Goal: Task Accomplishment & Management: Manage account settings

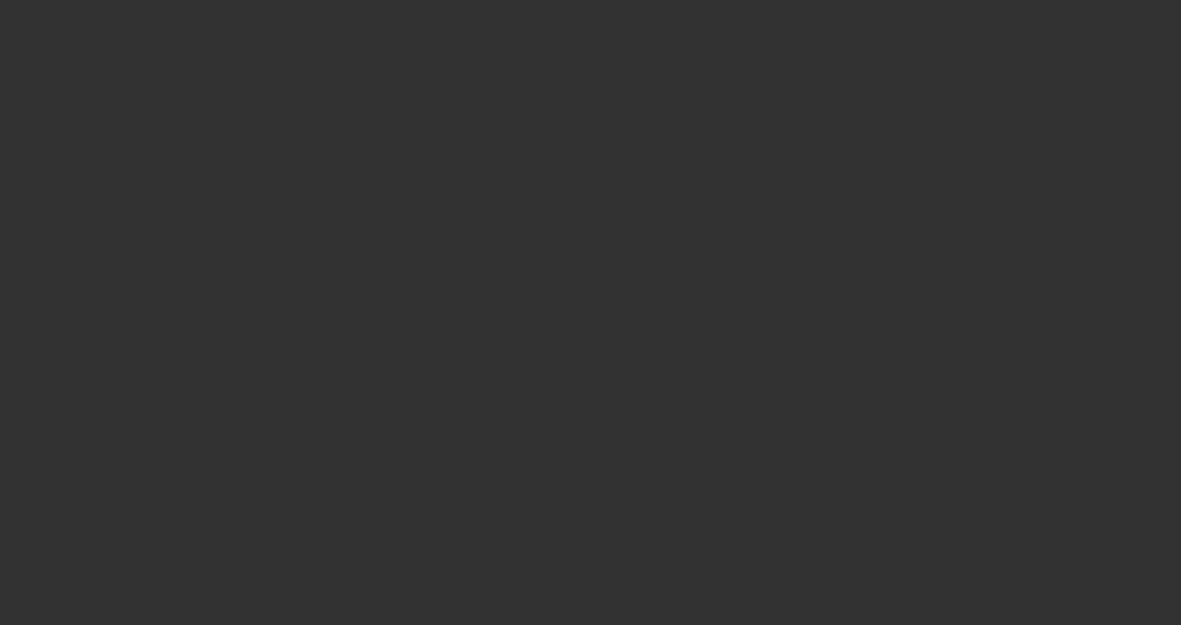
select select "3"
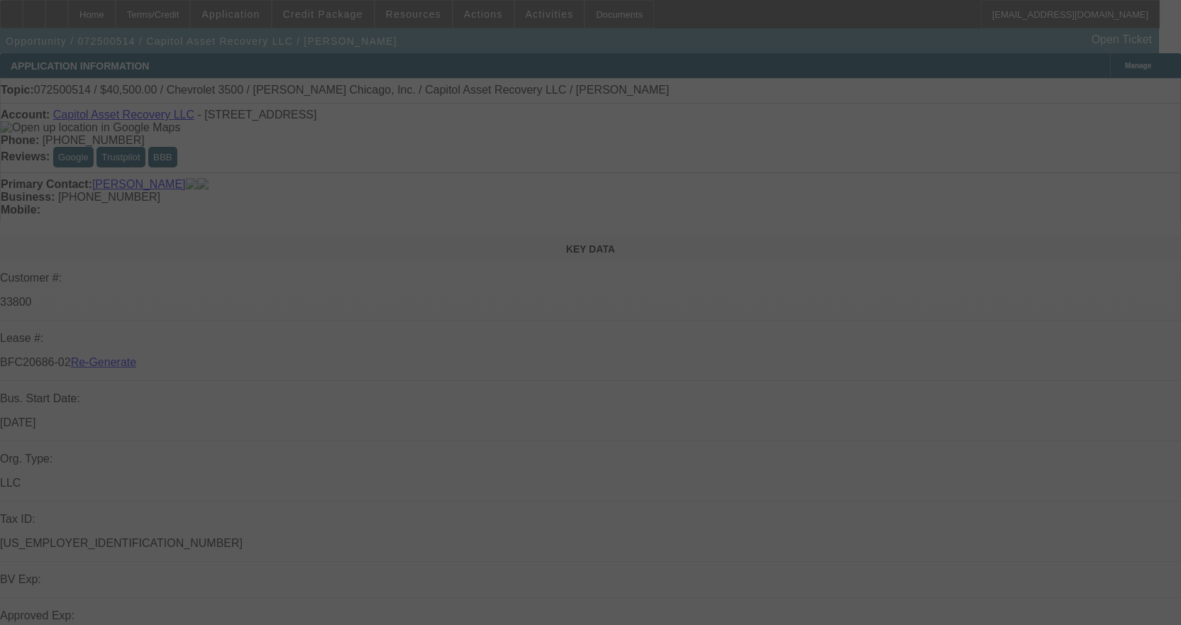
select select "0"
select select "2"
select select "0"
select select "6"
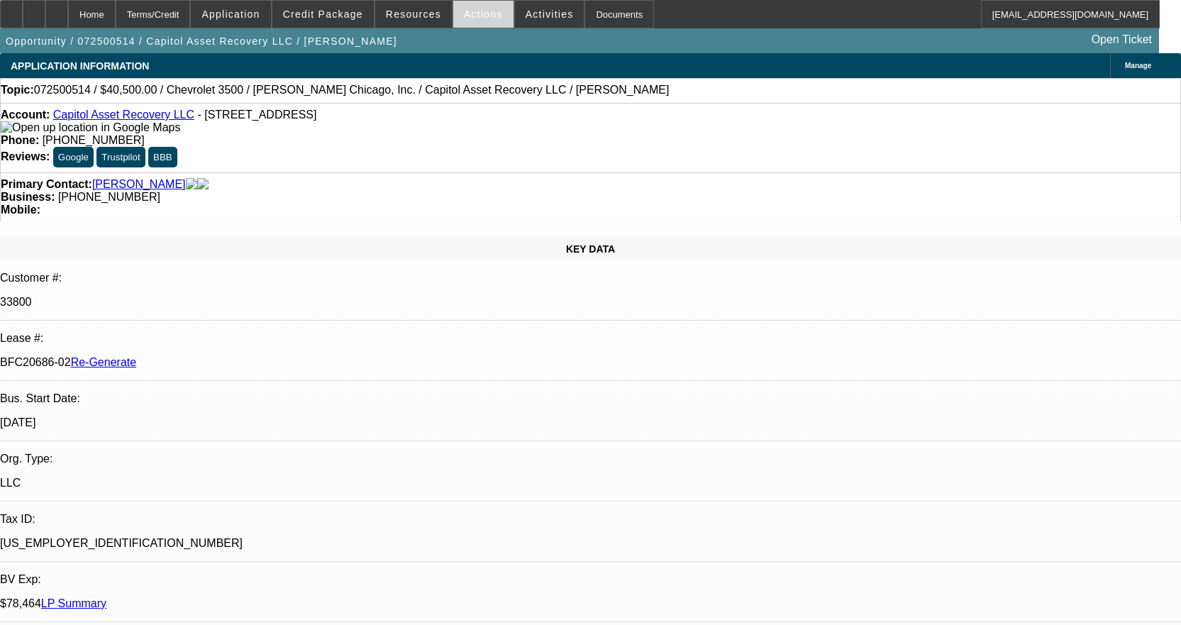
click at [472, 11] on span "Actions" at bounding box center [483, 14] width 39 height 11
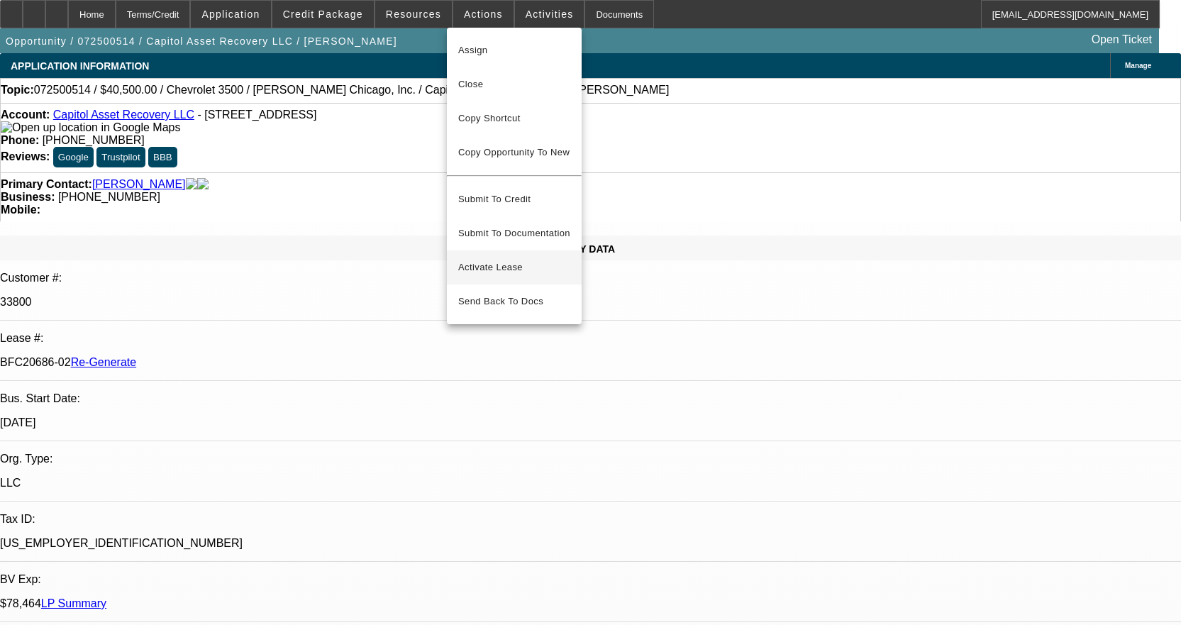
click at [481, 259] on span "Activate Lease" at bounding box center [514, 267] width 112 height 17
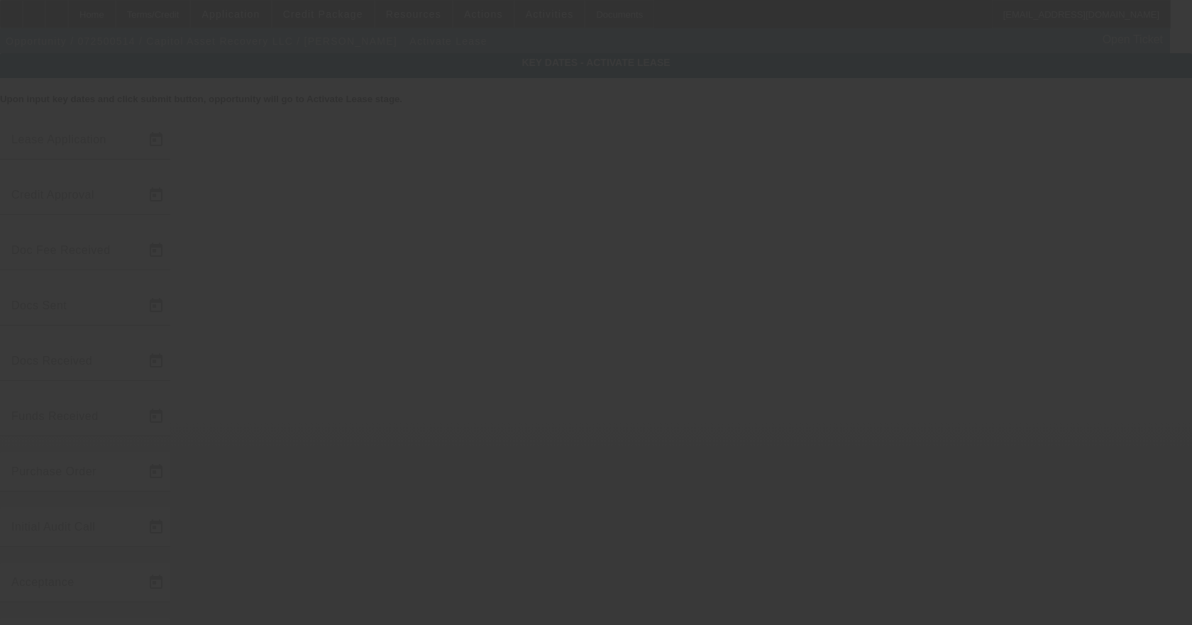
type input "7/22/2025"
type input "10/7/2025"
type input "10/8/2025"
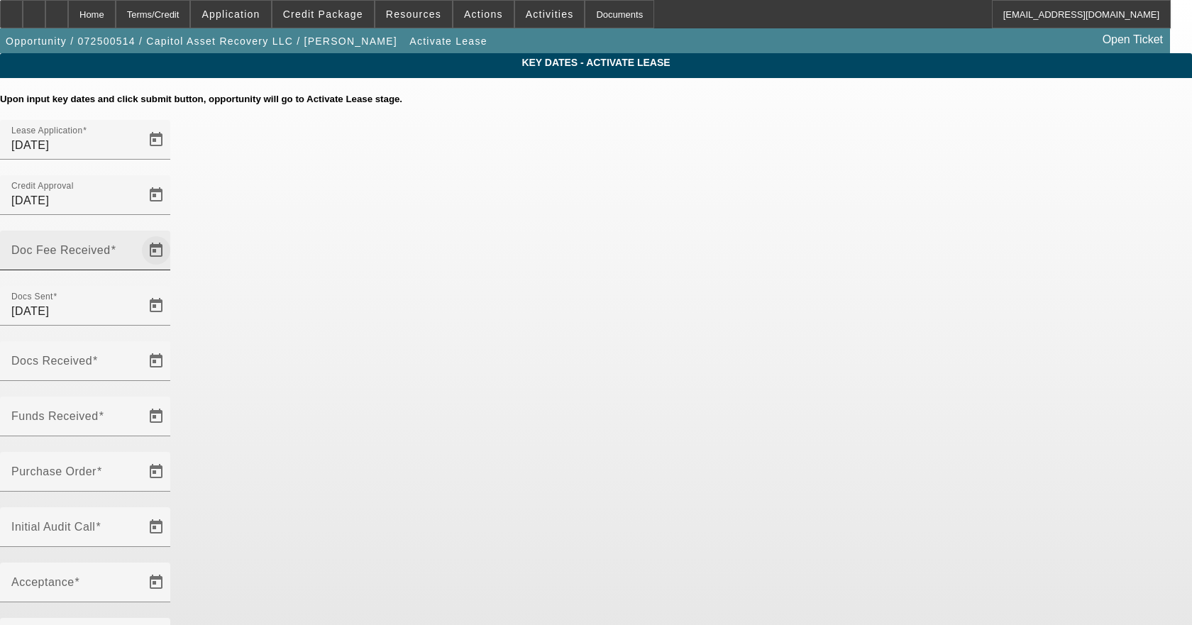
click at [173, 233] on span "Open calendar" at bounding box center [156, 250] width 34 height 34
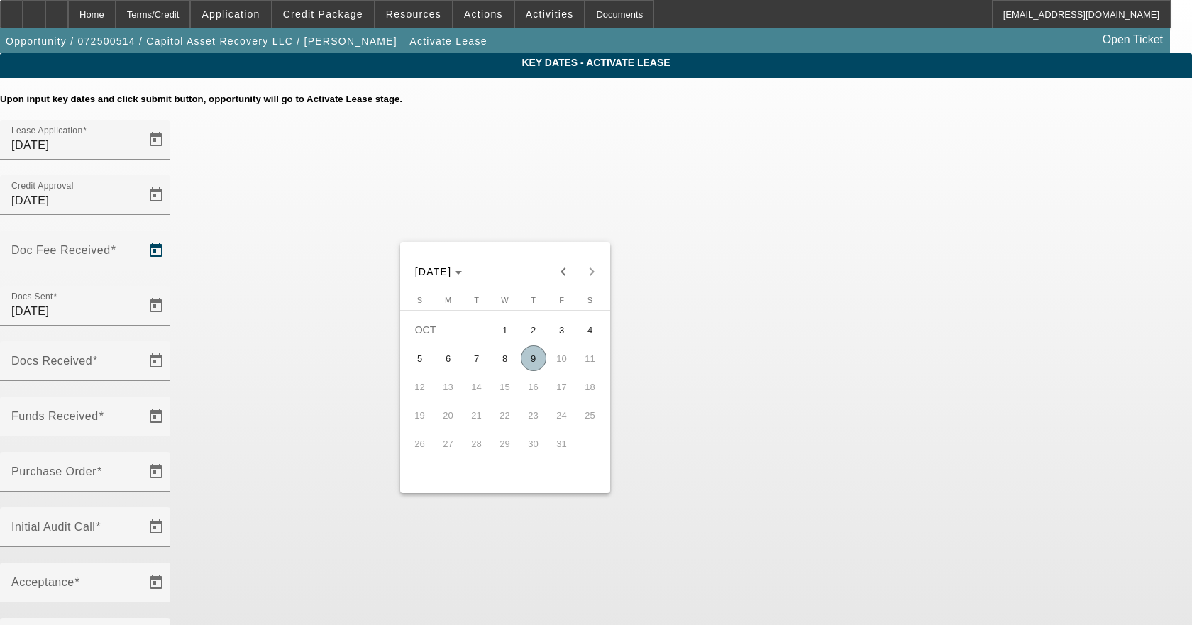
click at [531, 362] on span "9" at bounding box center [534, 358] width 26 height 26
type input "10/9/2025"
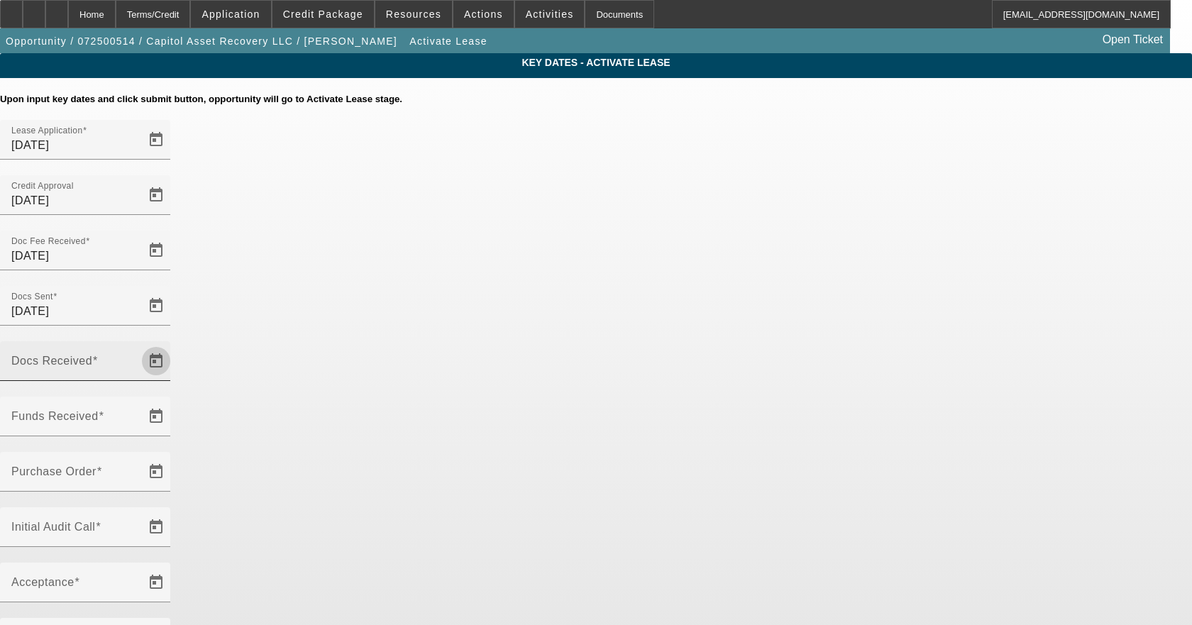
click at [173, 344] on span "Open calendar" at bounding box center [156, 361] width 34 height 34
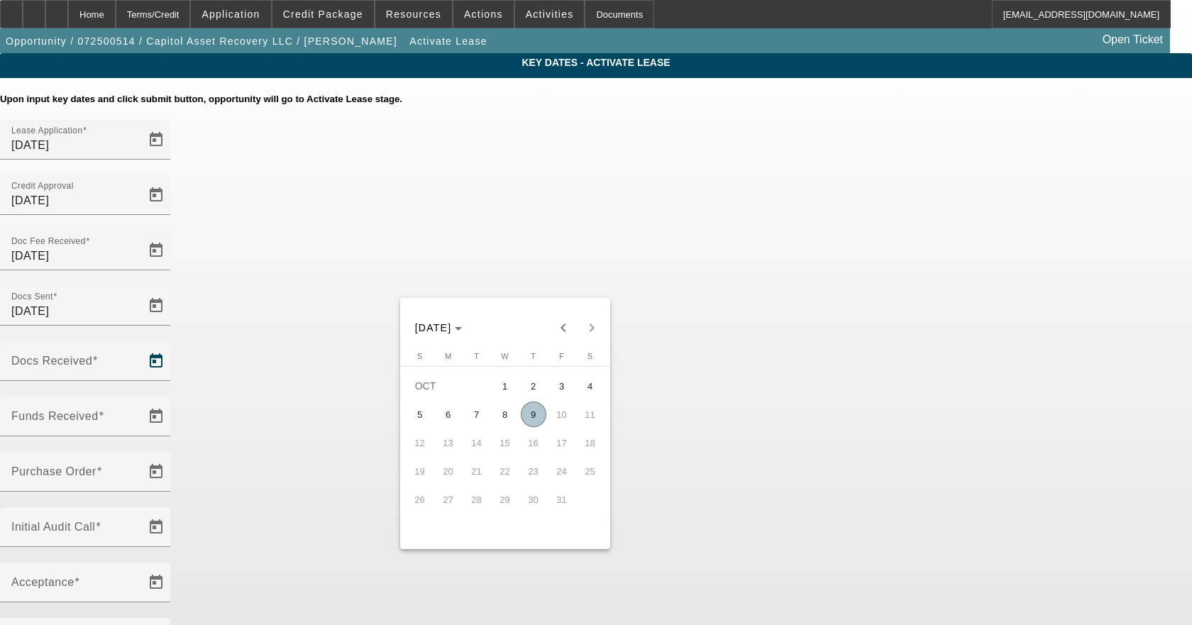
drag, startPoint x: 528, startPoint y: 409, endPoint x: 557, endPoint y: 394, distance: 32.0
click at [531, 408] on span "9" at bounding box center [534, 414] width 26 height 26
type input "10/9/2025"
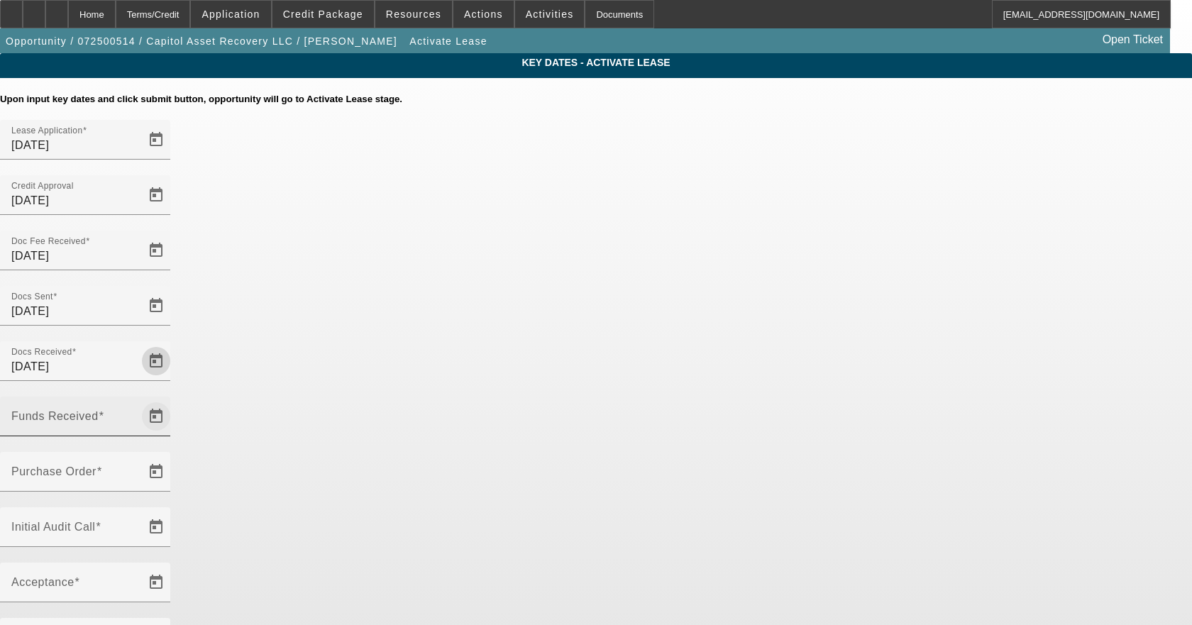
click at [173, 399] on span "Open calendar" at bounding box center [156, 416] width 34 height 34
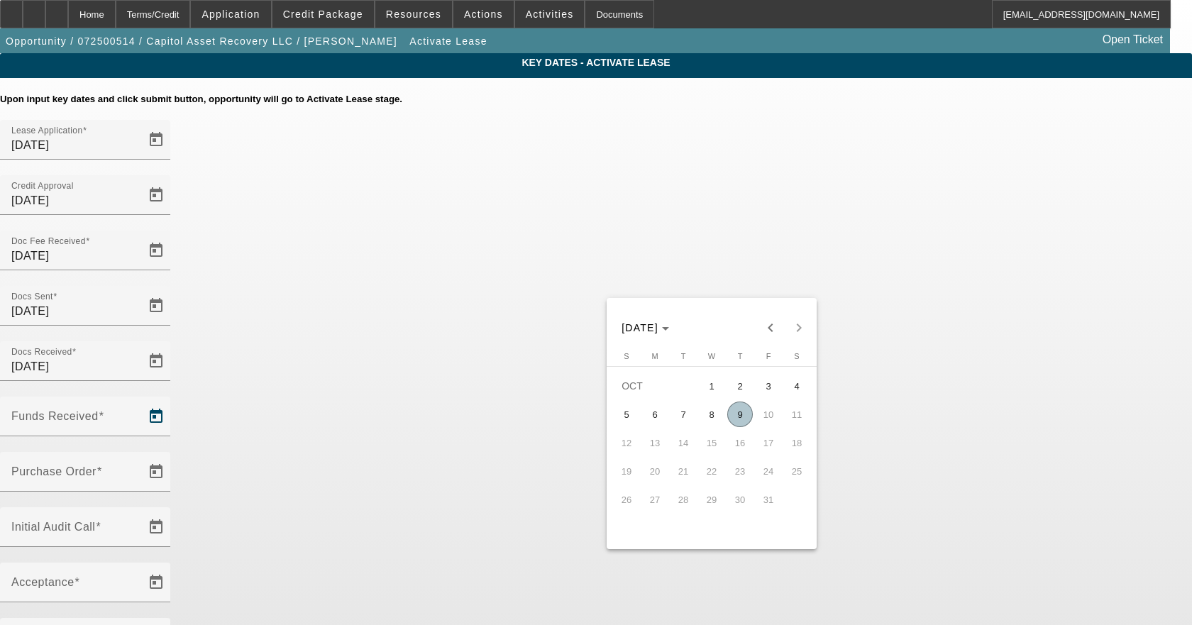
click at [738, 425] on span "9" at bounding box center [740, 414] width 26 height 26
type input "10/9/2025"
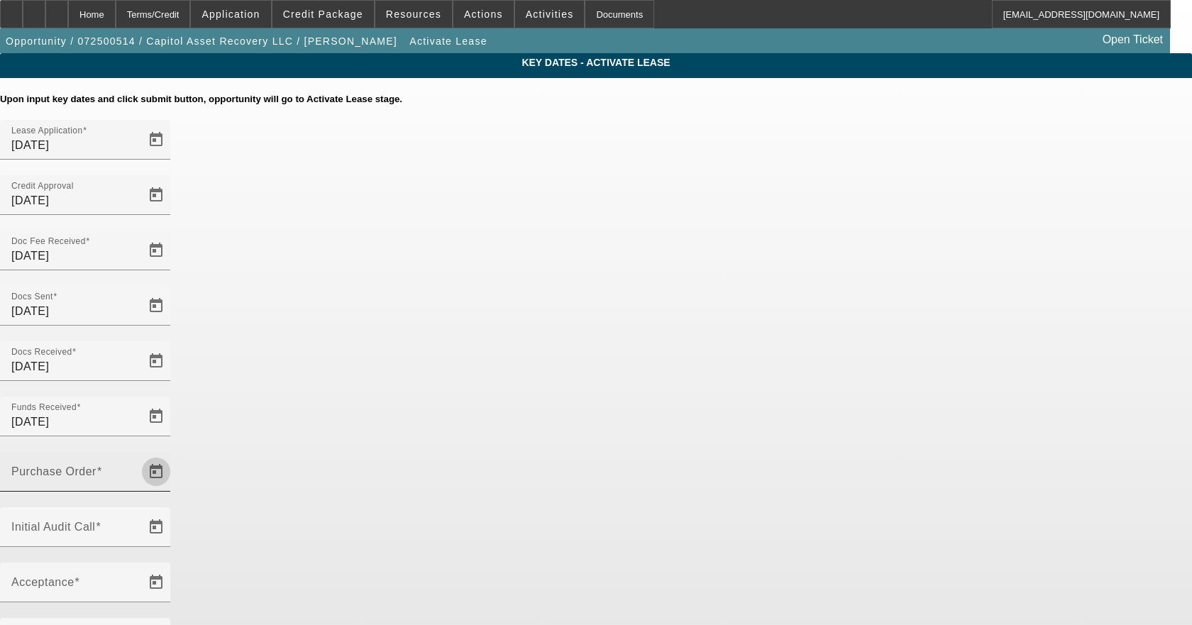
click at [173, 455] on span "Open calendar" at bounding box center [156, 472] width 34 height 34
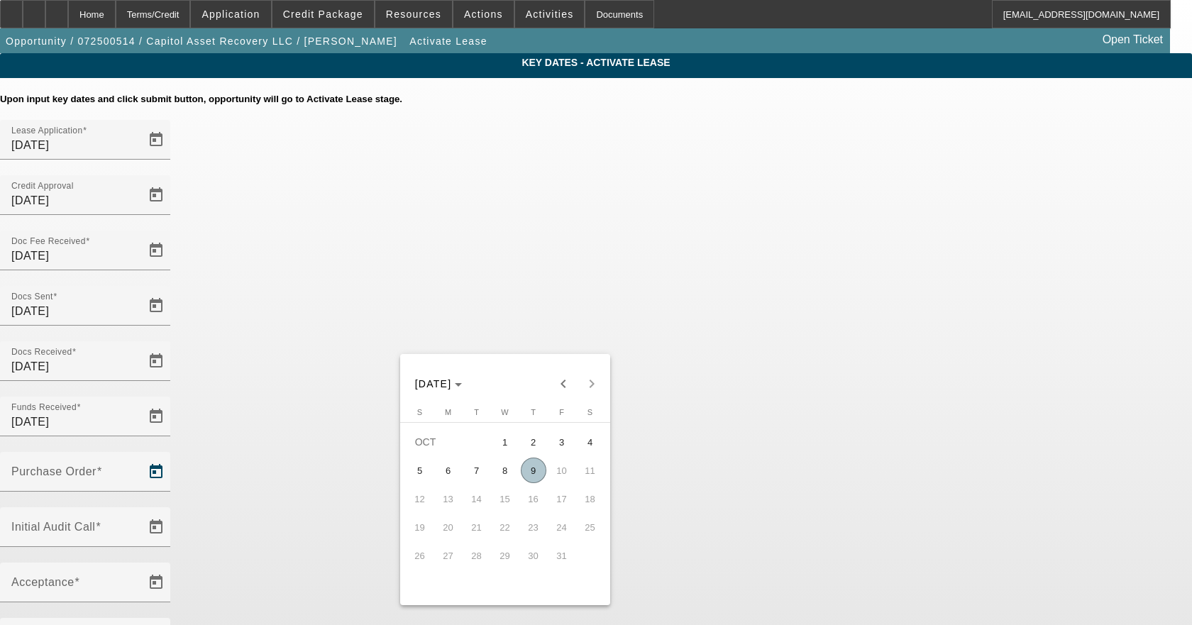
drag, startPoint x: 533, startPoint y: 476, endPoint x: 626, endPoint y: 404, distance: 117.3
click at [533, 475] on span "9" at bounding box center [534, 471] width 26 height 26
type input "10/9/2025"
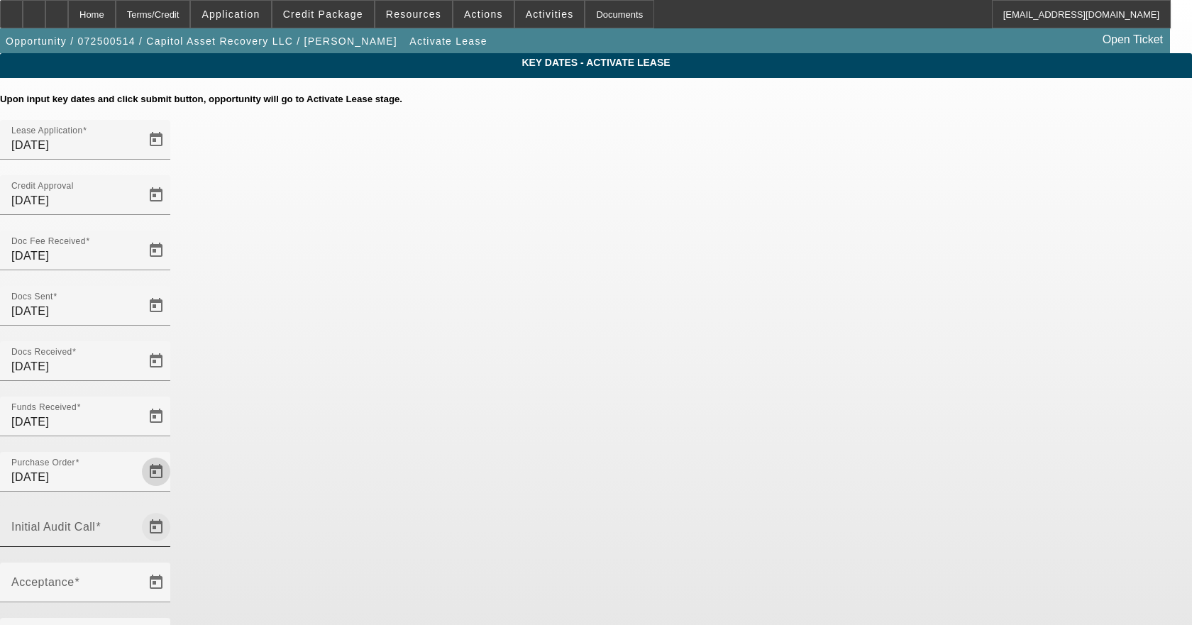
click at [173, 510] on span "Open calendar" at bounding box center [156, 527] width 34 height 34
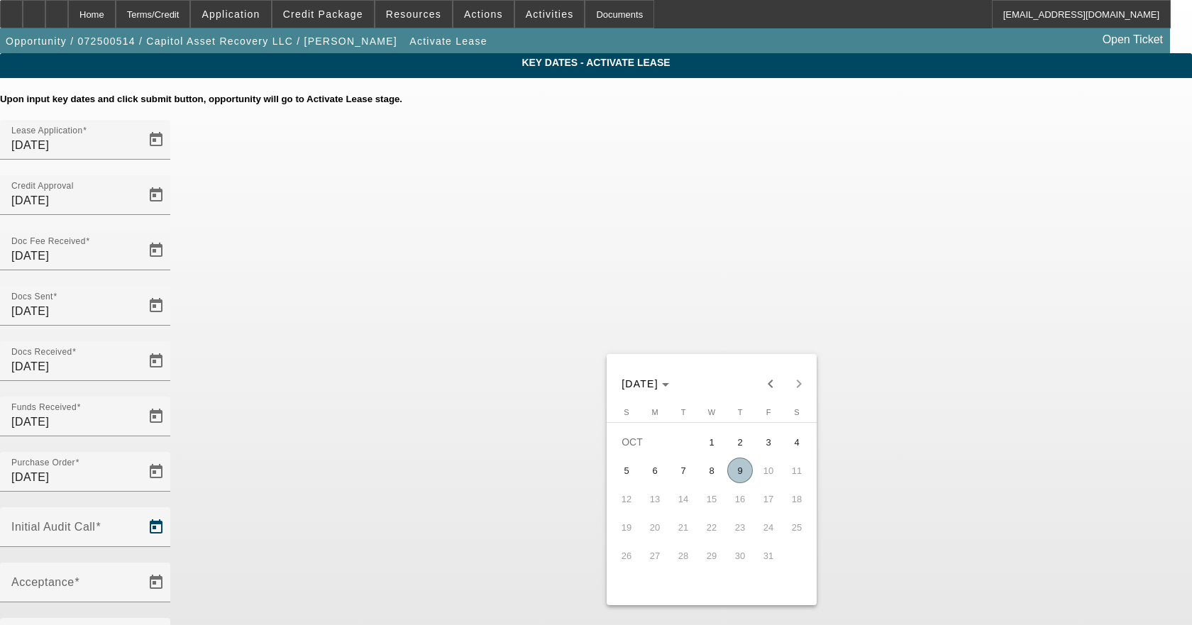
click at [731, 475] on span "9" at bounding box center [740, 471] width 26 height 26
type input "10/9/2025"
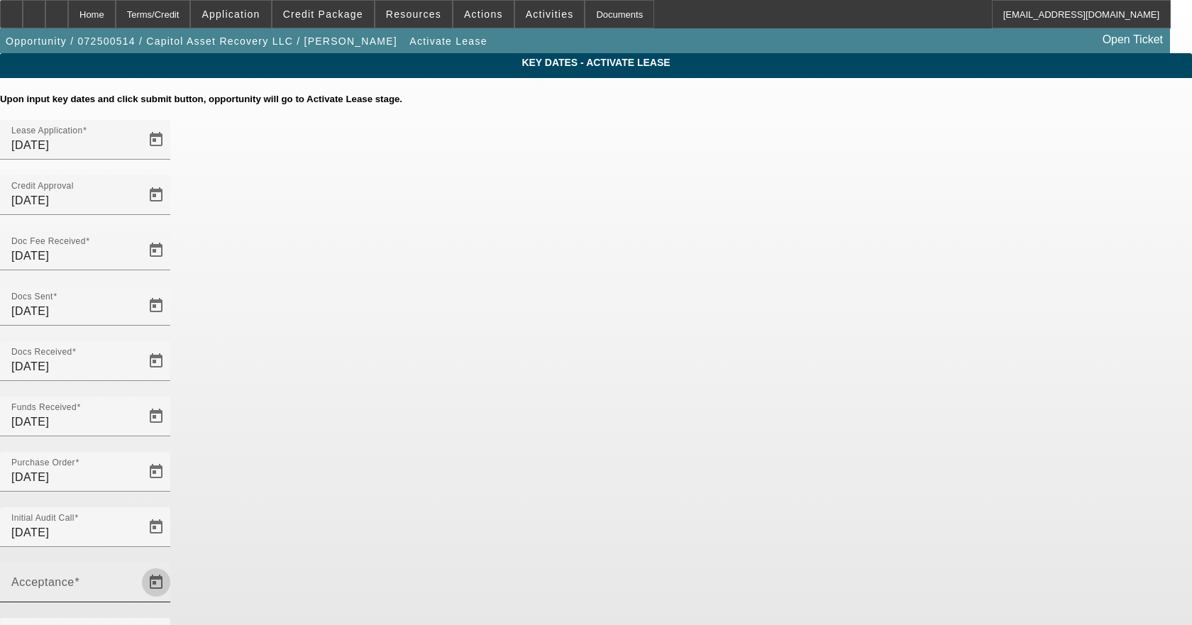
click at [173, 565] on span "Open calendar" at bounding box center [156, 582] width 34 height 34
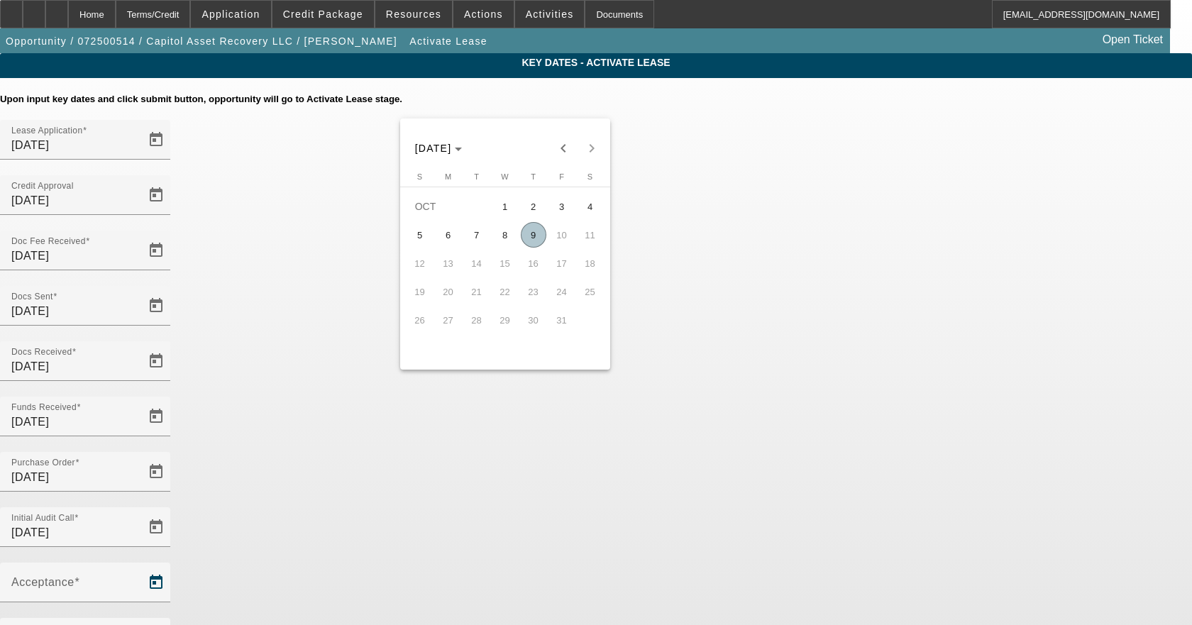
click at [529, 237] on span "9" at bounding box center [534, 235] width 26 height 26
type input "10/9/2025"
type input "11/1/2025"
type input "12/1/2025"
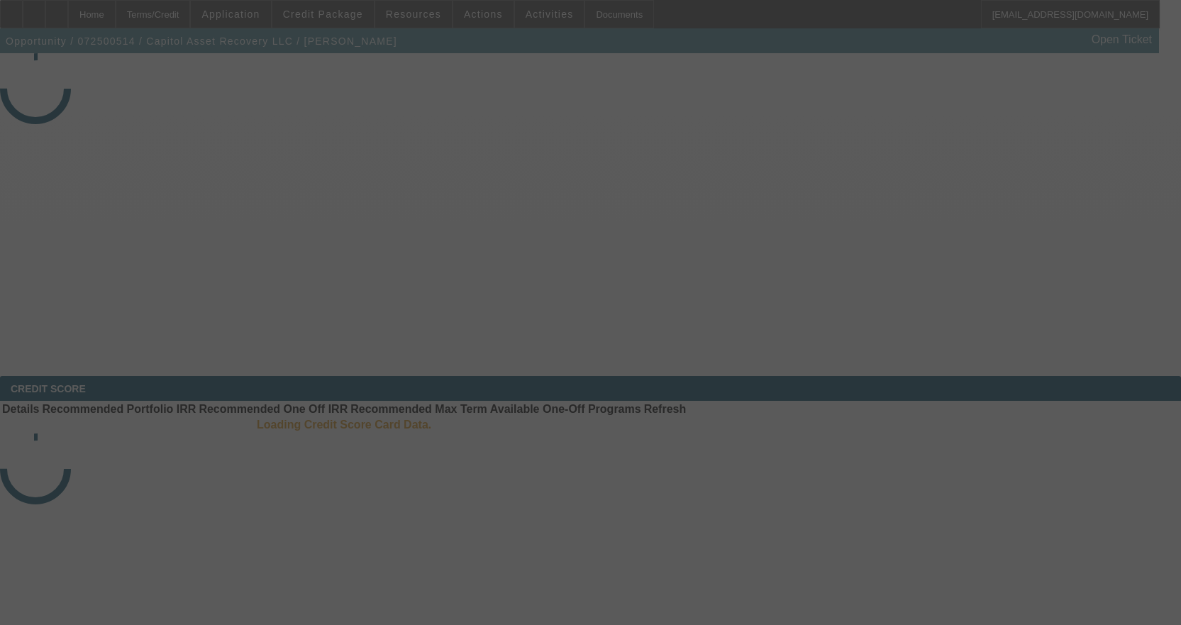
select select "4"
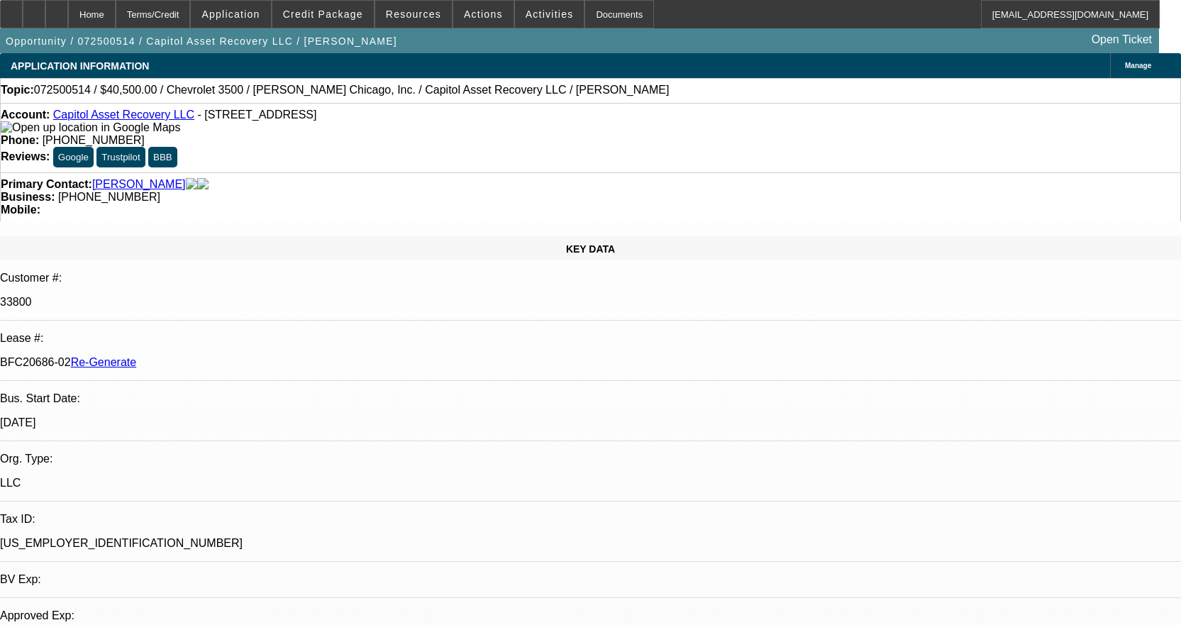
select select "0"
select select "2"
select select "0"
select select "6"
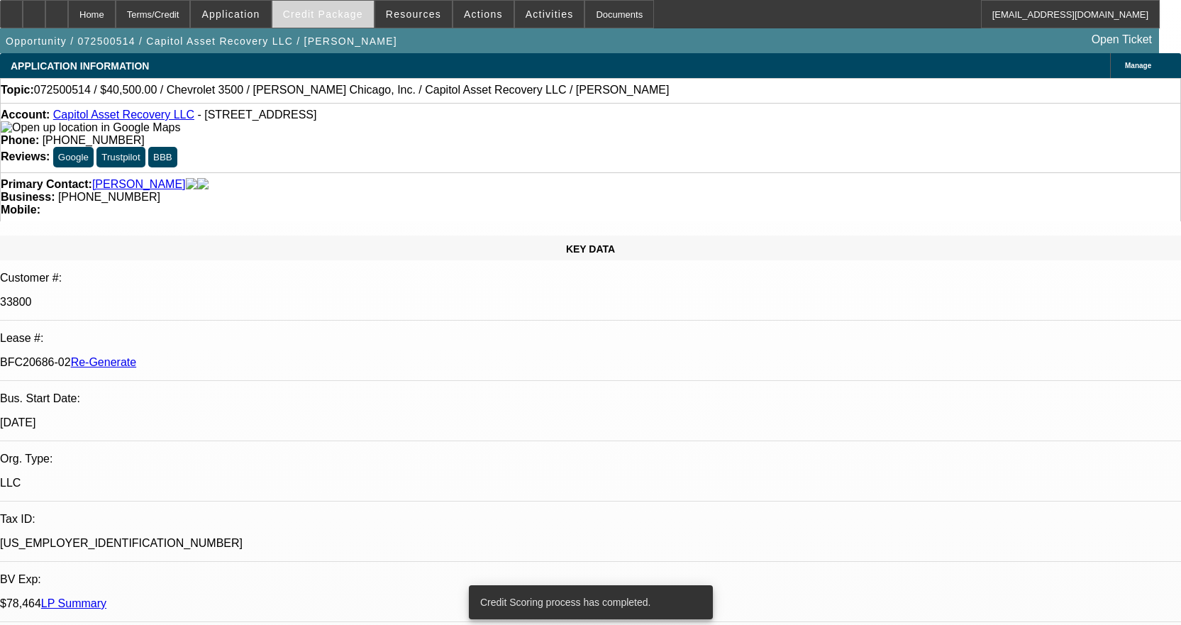
click at [338, 16] on span "Credit Package" at bounding box center [323, 14] width 80 height 11
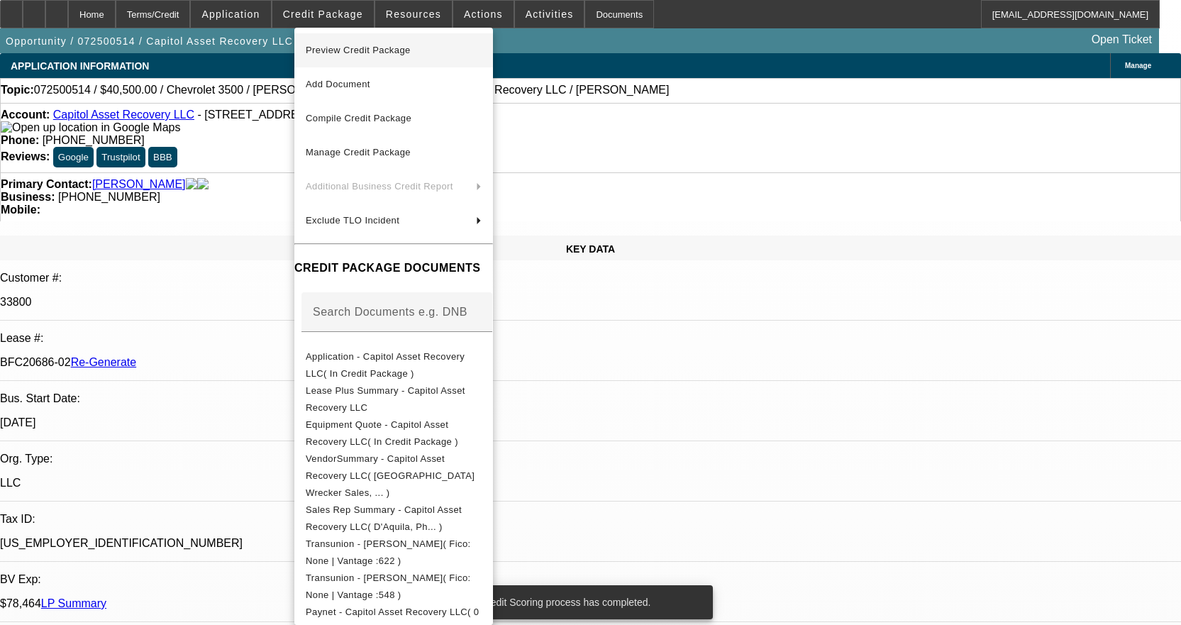
click at [333, 52] on span "Preview Credit Package" at bounding box center [358, 50] width 105 height 11
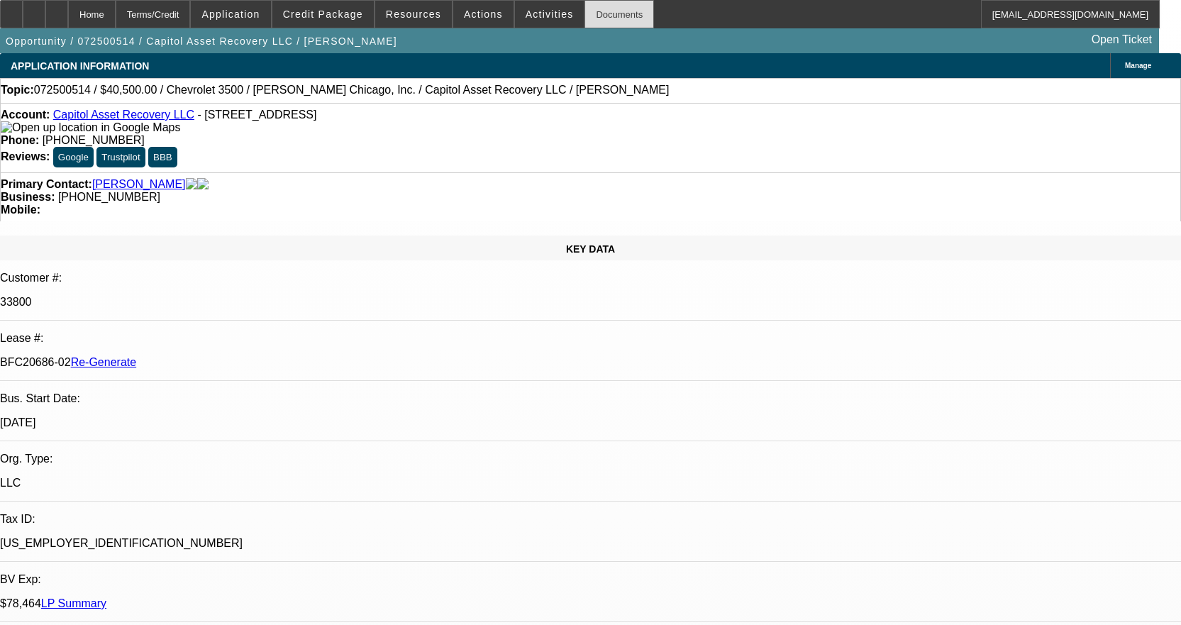
click at [594, 11] on div "Documents" at bounding box center [619, 14] width 70 height 28
click at [592, 21] on div "Documents" at bounding box center [619, 14] width 70 height 28
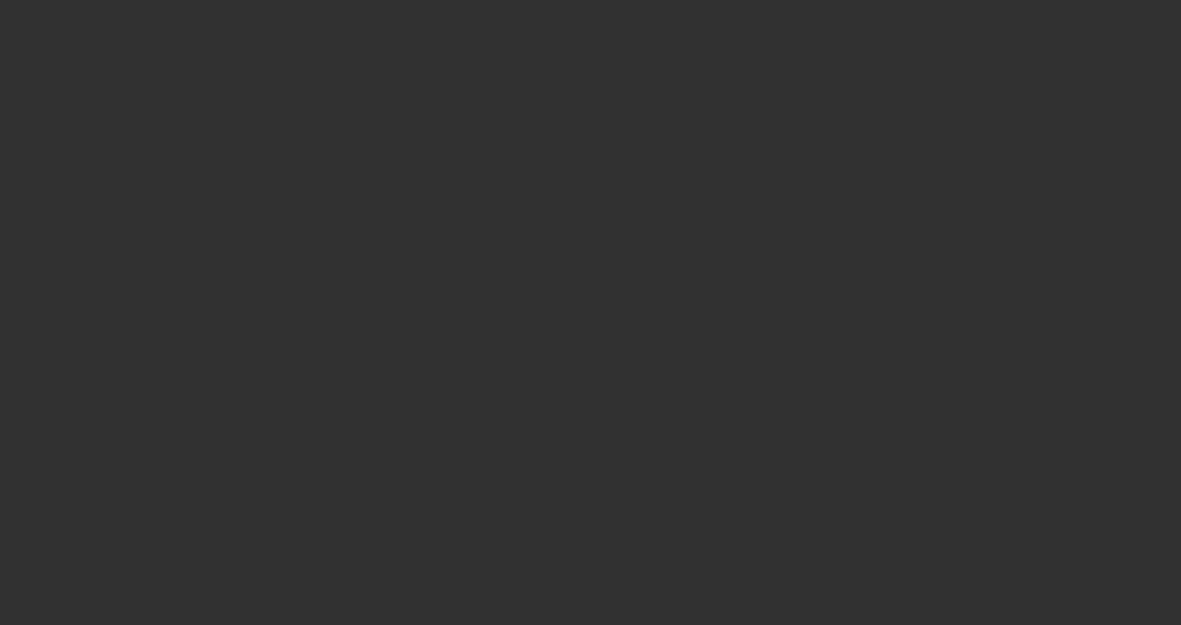
select select "4"
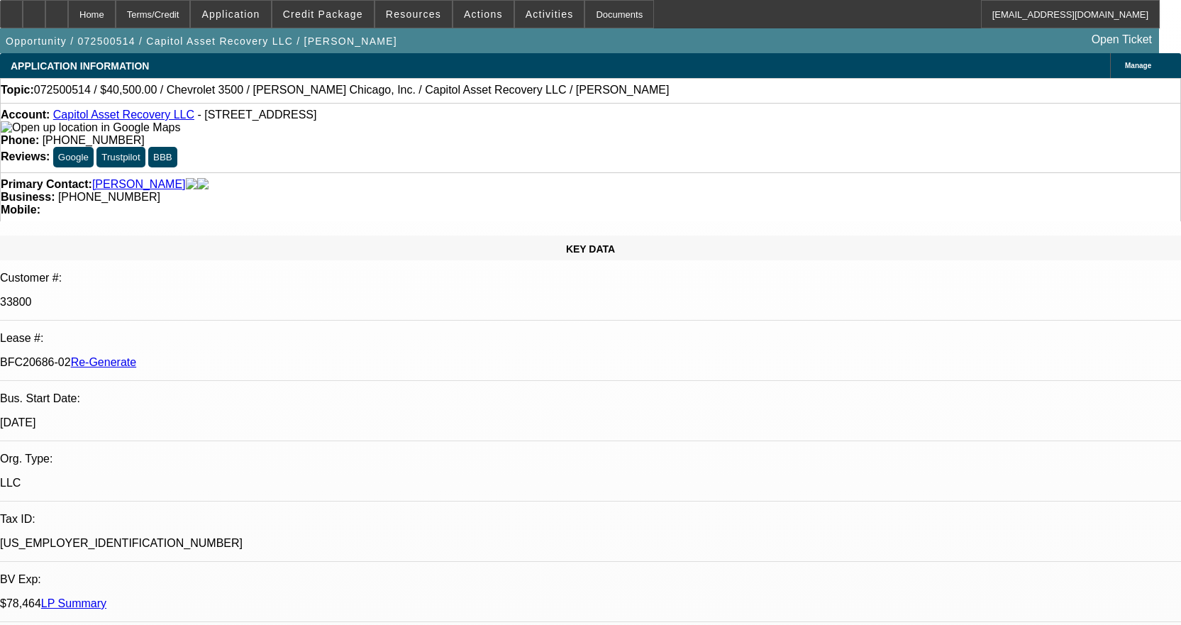
select select "0"
select select "2"
select select "0"
select select "6"
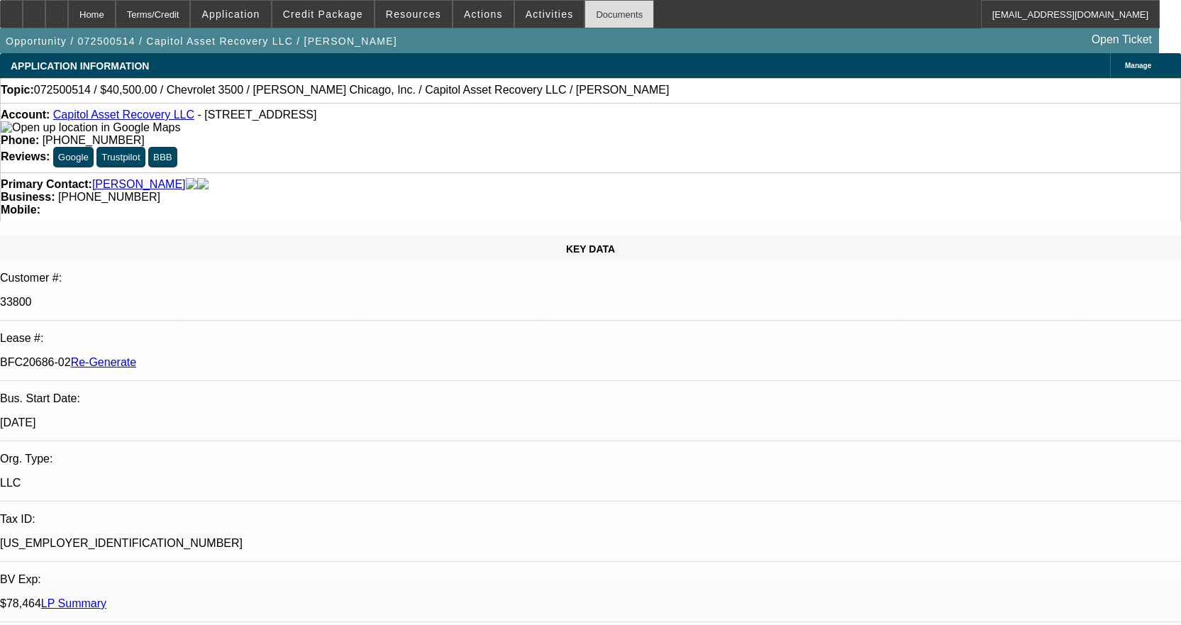
click at [589, 12] on div "Documents" at bounding box center [619, 14] width 70 height 28
click at [594, 13] on div "Documents" at bounding box center [619, 14] width 70 height 28
click at [589, 17] on div "Documents" at bounding box center [619, 14] width 70 height 28
click at [556, 9] on span at bounding box center [550, 14] width 70 height 34
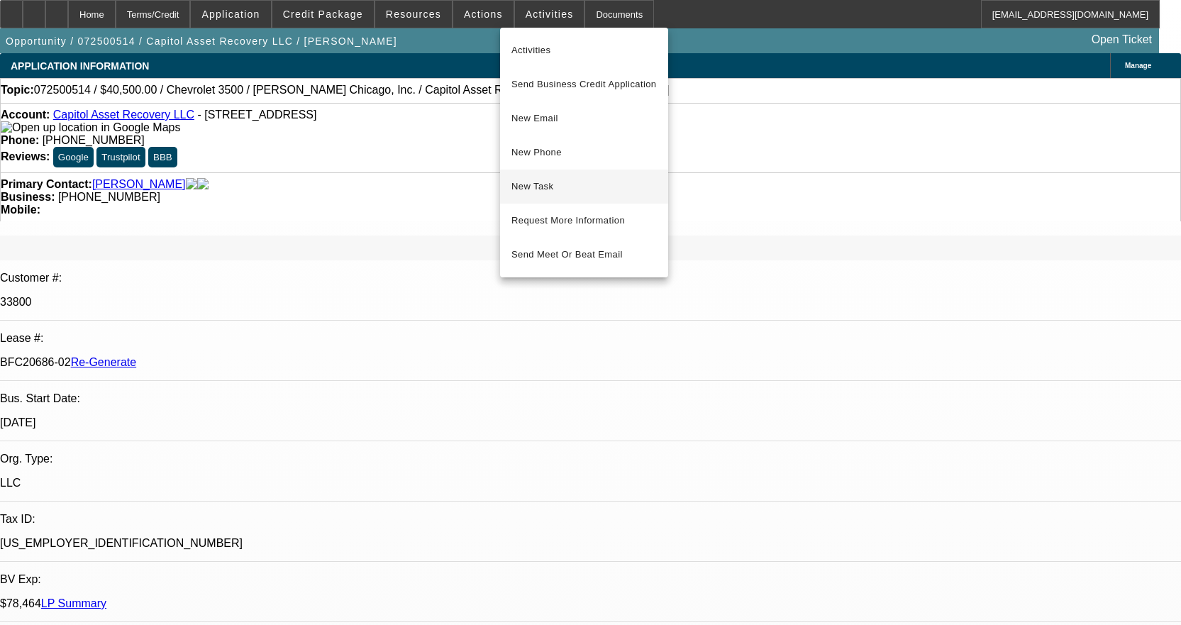
click at [548, 176] on button "New Task" at bounding box center [584, 187] width 168 height 34
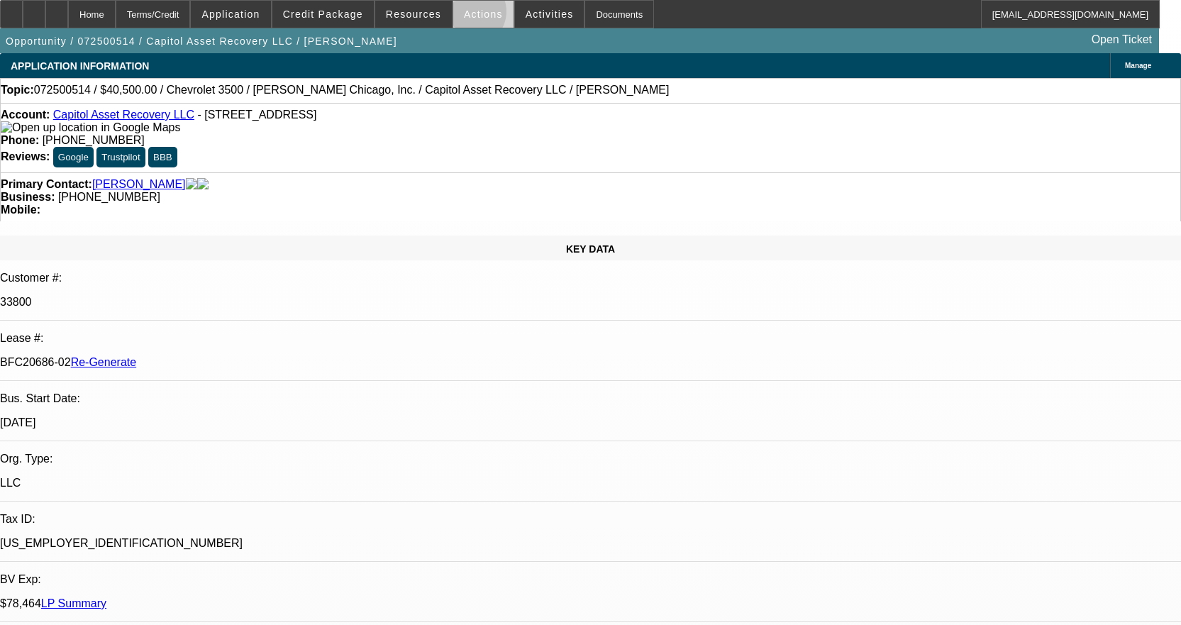
click at [465, 15] on span "Actions" at bounding box center [483, 14] width 39 height 11
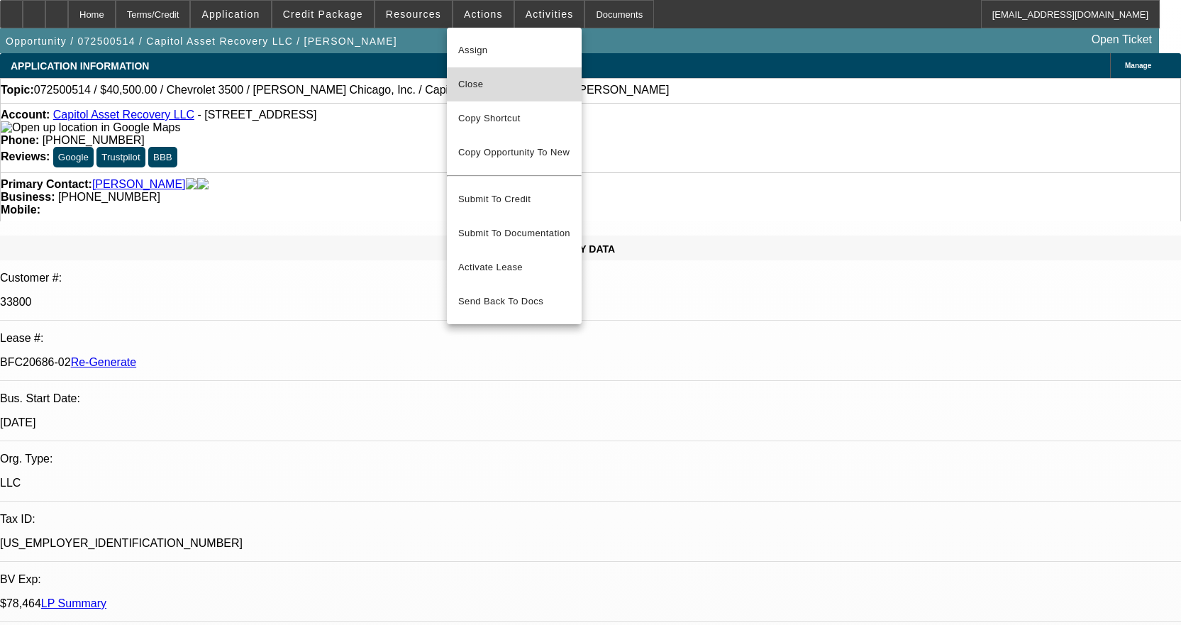
click at [487, 88] on span "Close" at bounding box center [514, 84] width 112 height 17
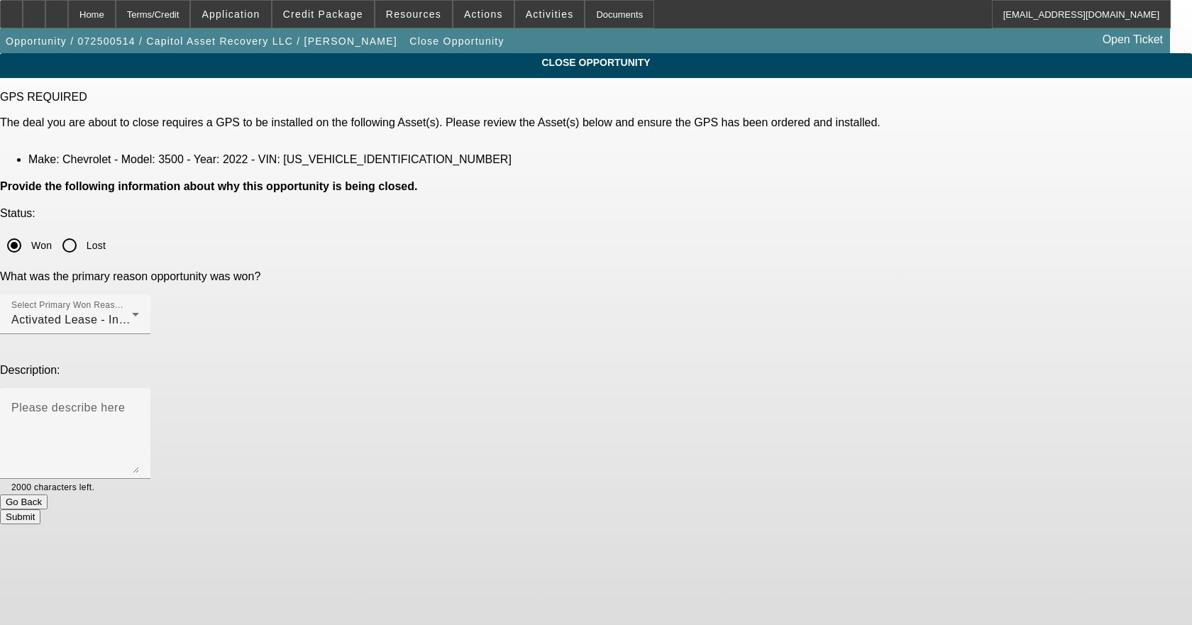
click at [40, 509] on button "Submit" at bounding box center [20, 516] width 40 height 15
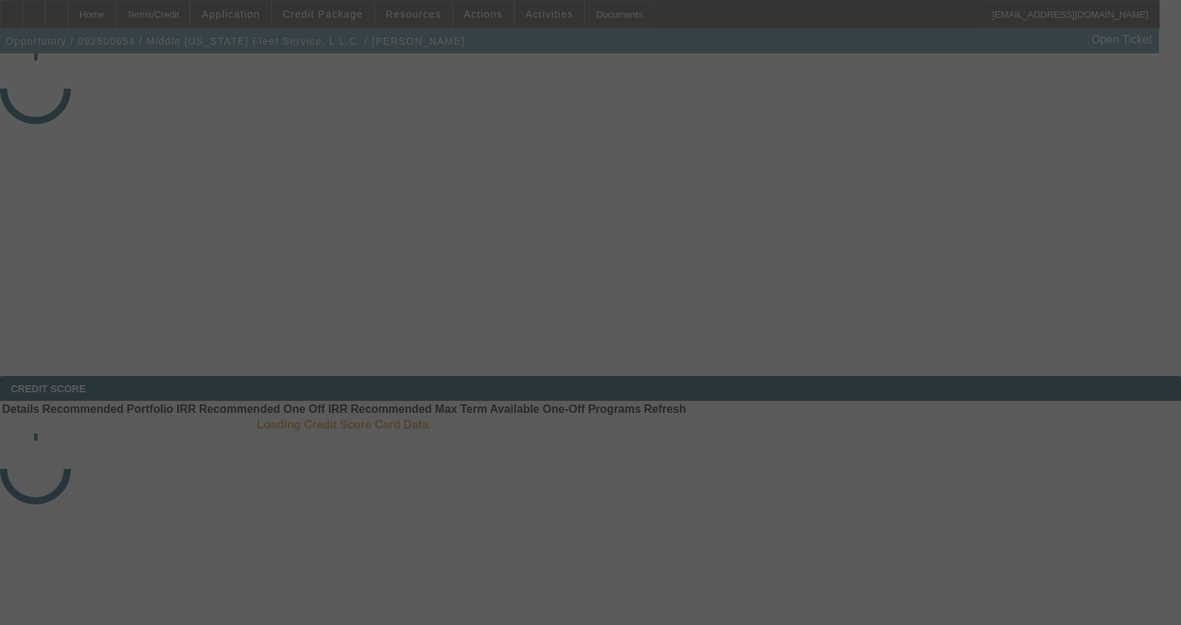
select select "3"
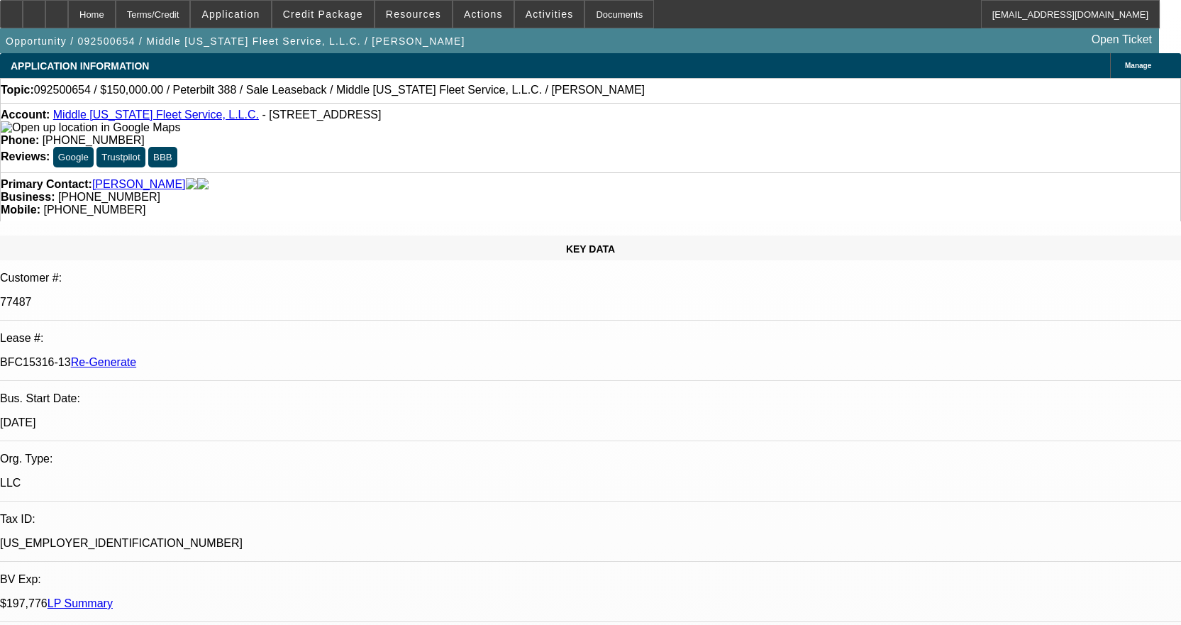
select select "0"
select select "2"
select select "0"
select select "6"
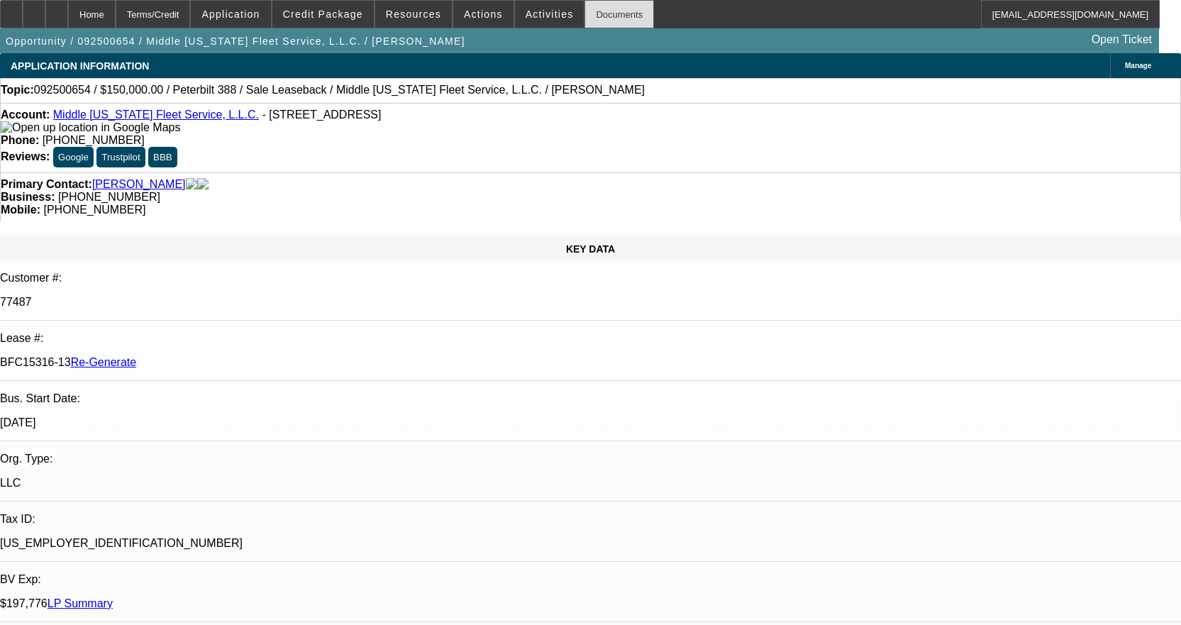
click at [593, 14] on div "Documents" at bounding box center [619, 14] width 70 height 28
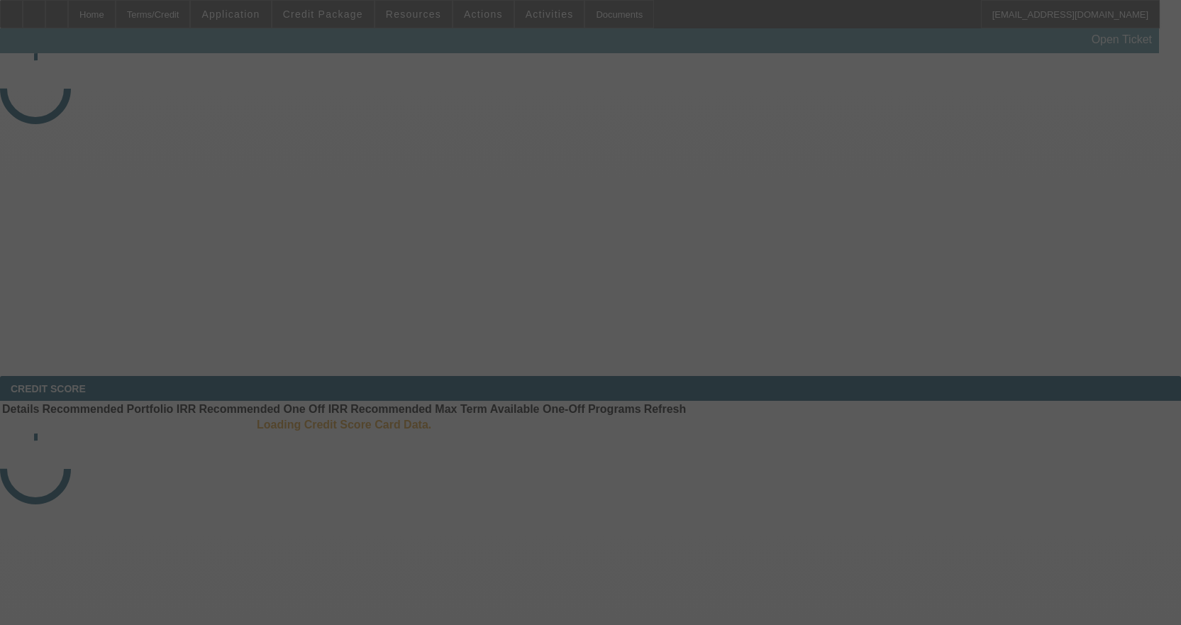
select select "4"
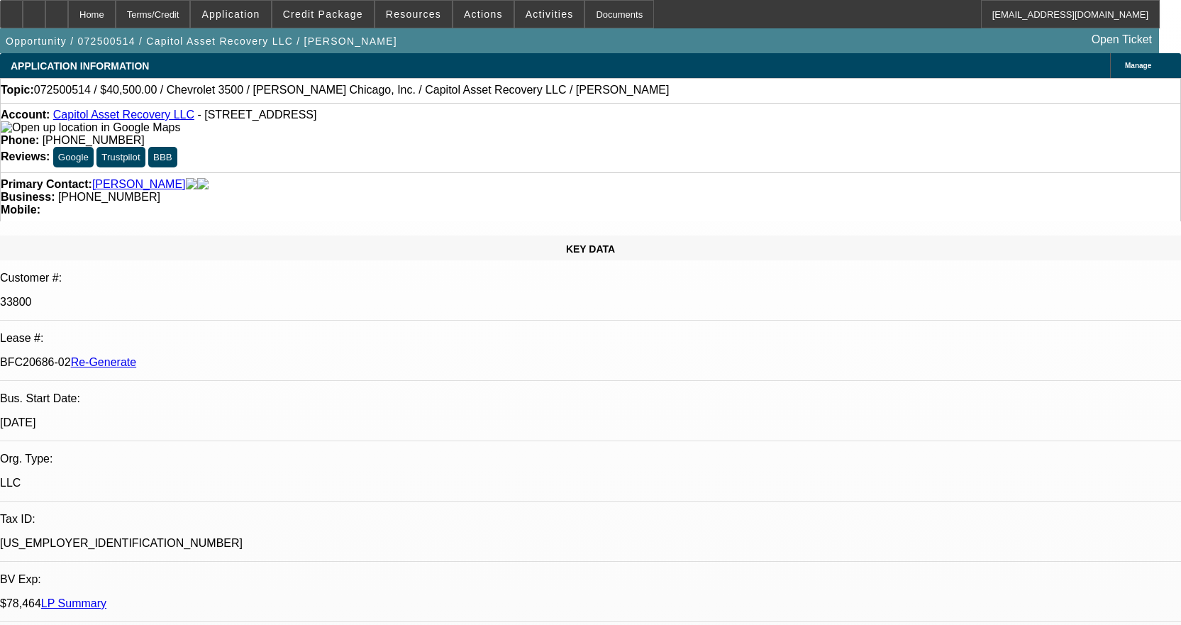
select select "0"
select select "2"
select select "0"
select select "6"
